Goal: Find specific page/section: Find specific page/section

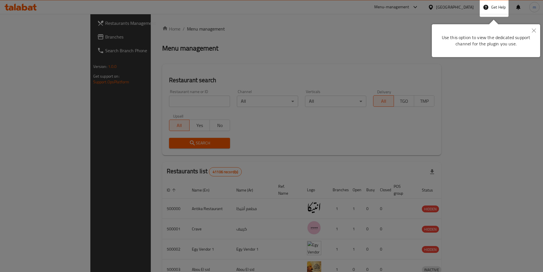
click at [530, 34] on button "Close" at bounding box center [534, 30] width 13 height 13
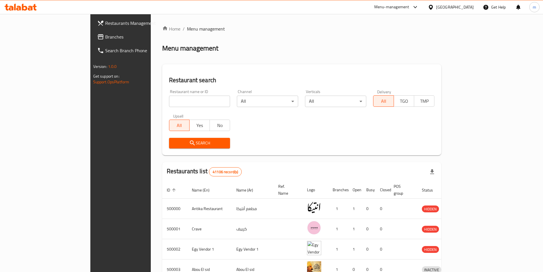
click at [436, 9] on div at bounding box center [432, 7] width 8 height 6
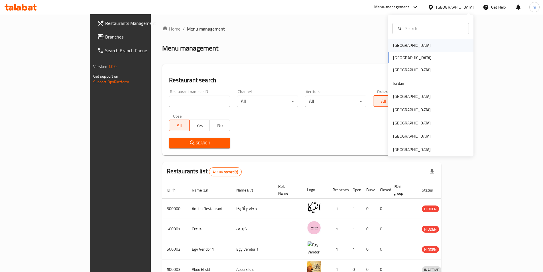
click at [401, 45] on div "[GEOGRAPHIC_DATA]" at bounding box center [412, 45] width 38 height 6
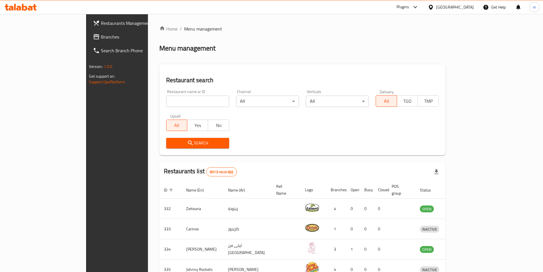
click at [166, 104] on input "search" at bounding box center [197, 101] width 63 height 11
click at [88, 32] on link "Branches" at bounding box center [132, 37] width 88 height 14
